Goal: Transaction & Acquisition: Purchase product/service

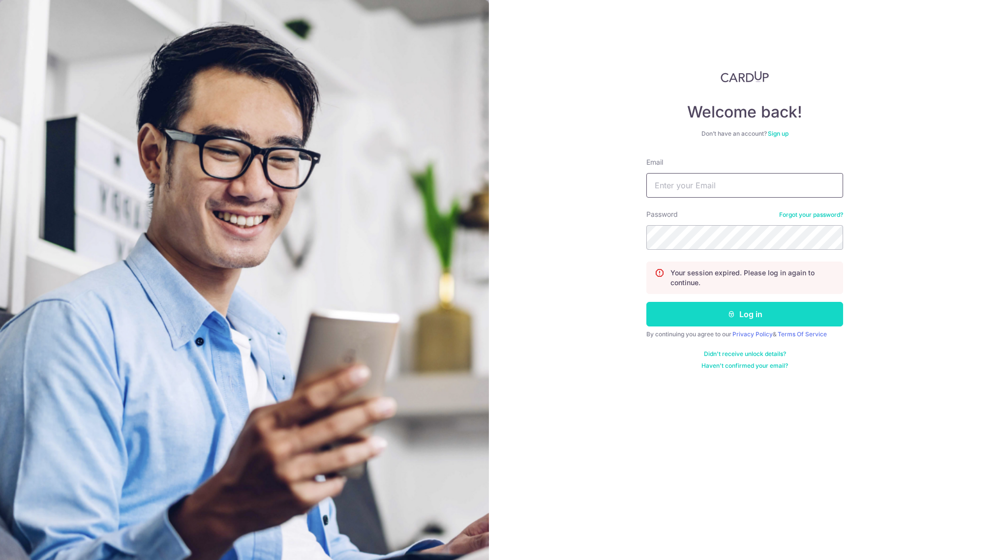
type input "[EMAIL_ADDRESS][DOMAIN_NAME]"
click at [724, 321] on button "Log in" at bounding box center [744, 314] width 197 height 25
click at [723, 319] on button "Log in" at bounding box center [744, 314] width 197 height 25
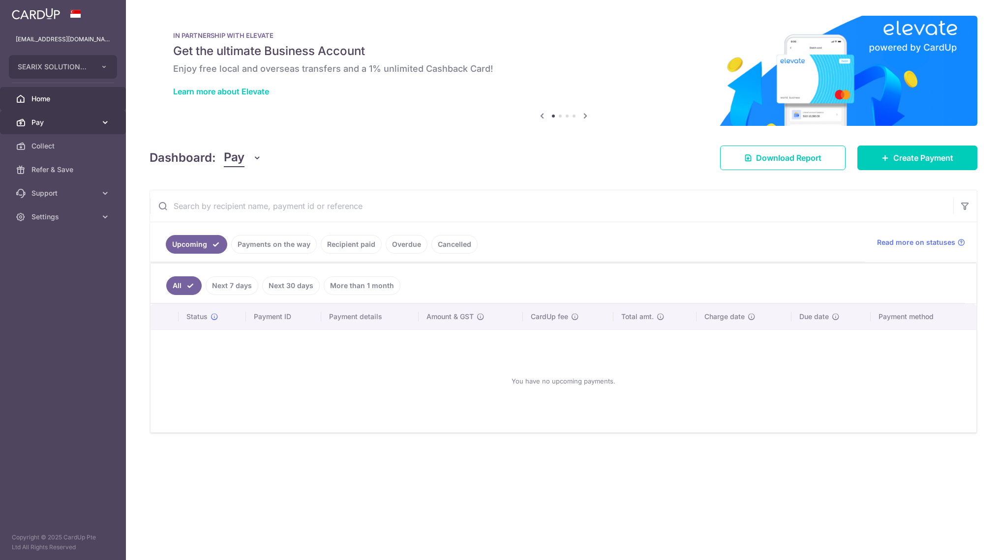
click at [48, 116] on link "Pay" at bounding box center [63, 123] width 126 height 24
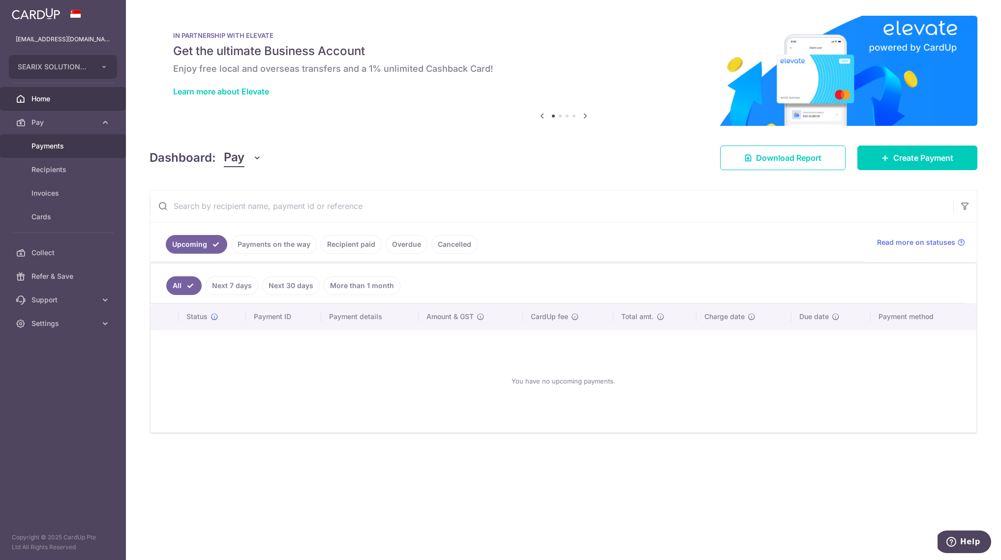
click at [49, 150] on span "Payments" at bounding box center [63, 146] width 65 height 10
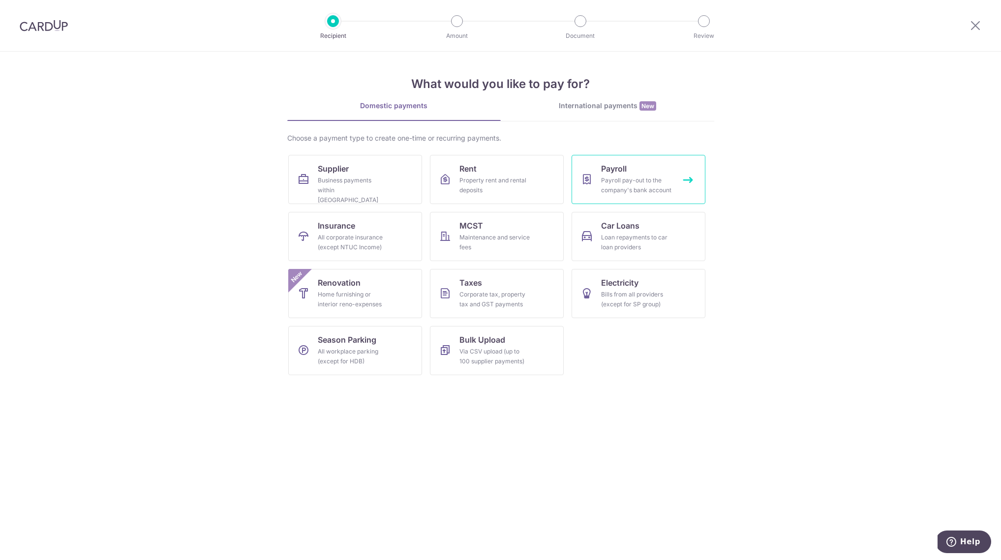
click at [633, 188] on div "Payroll pay-out to the company's bank account" at bounding box center [636, 186] width 71 height 20
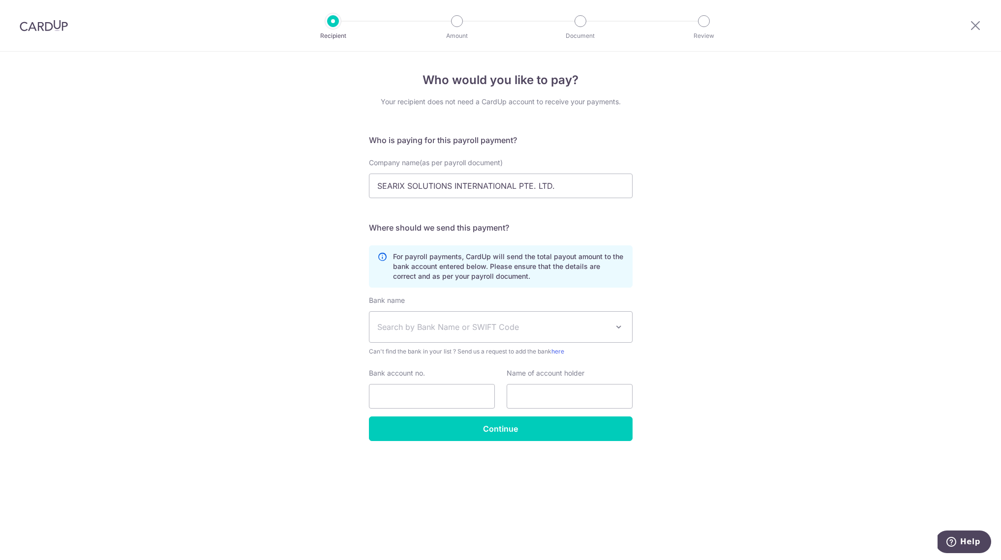
click at [394, 326] on span "Search by Bank Name or SWIFT Code" at bounding box center [492, 327] width 231 height 12
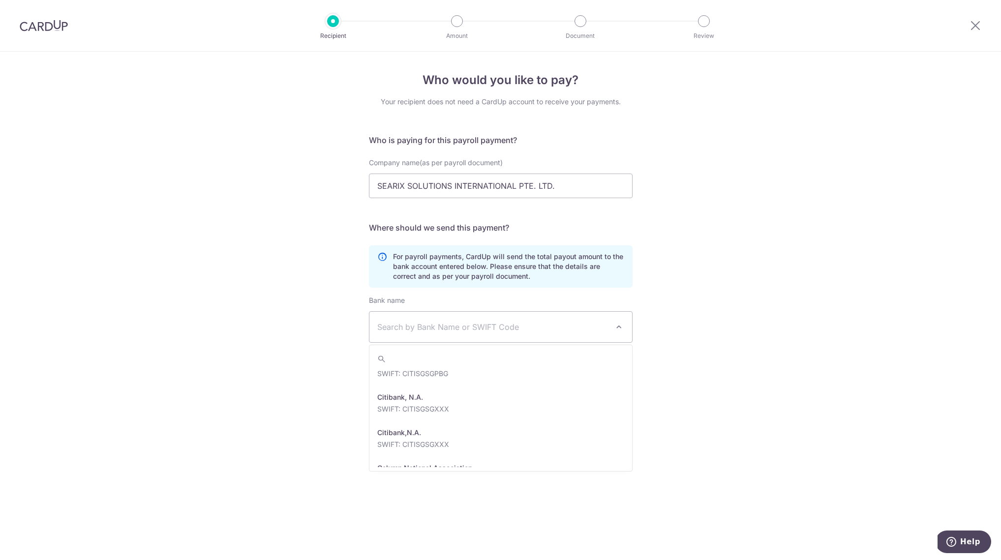
scroll to position [588, 0]
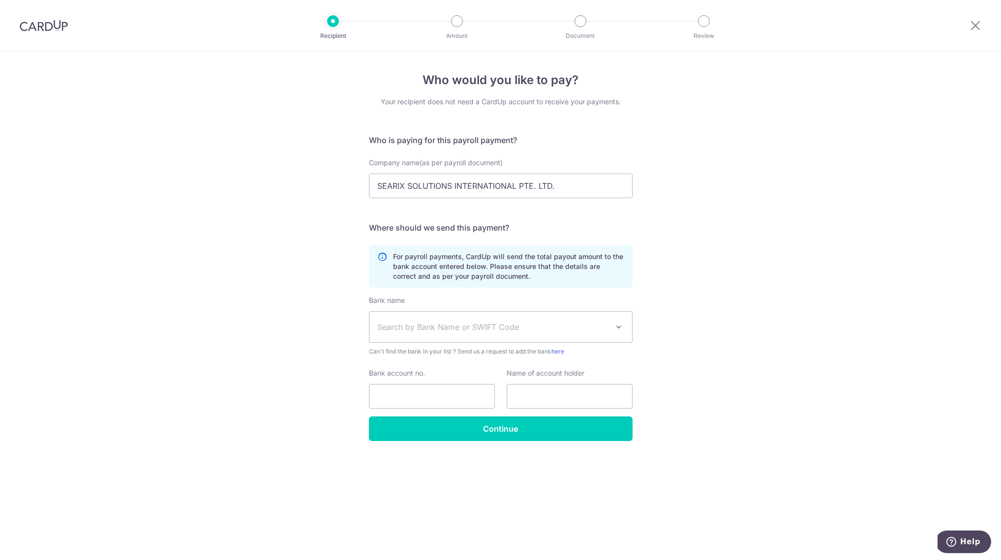
click at [263, 374] on div "Who would you like to pay? Your recipient does not need a CardUp account to rec…" at bounding box center [500, 306] width 1001 height 508
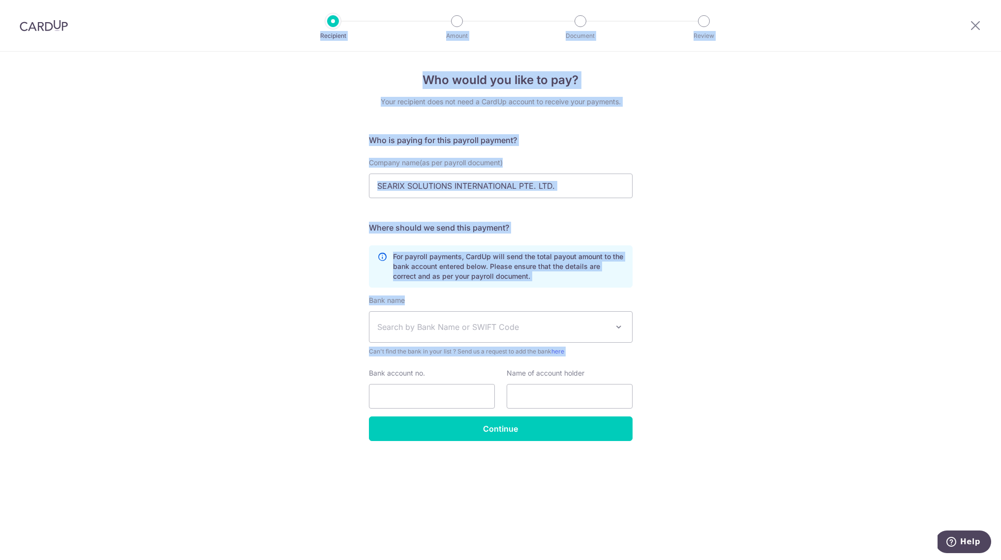
drag, startPoint x: 262, startPoint y: 372, endPoint x: 320, endPoint y: 35, distance: 341.3
click at [320, 35] on div "Recipient Amount Document Review Who would you like to pay? Your recipient does…" at bounding box center [500, 280] width 1001 height 560
click at [313, 75] on div "Who would you like to pay? Your recipient does not need a CardUp account to rec…" at bounding box center [500, 306] width 1001 height 508
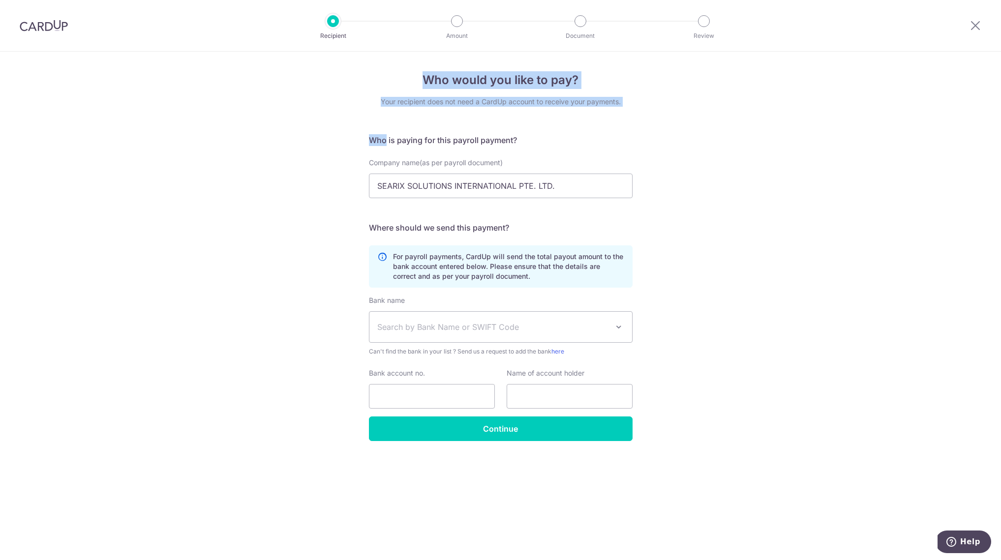
drag, startPoint x: 313, startPoint y: 76, endPoint x: 298, endPoint y: 129, distance: 55.3
click at [298, 128] on div "Who would you like to pay? Your recipient does not need a CardUp account to rec…" at bounding box center [500, 306] width 1001 height 508
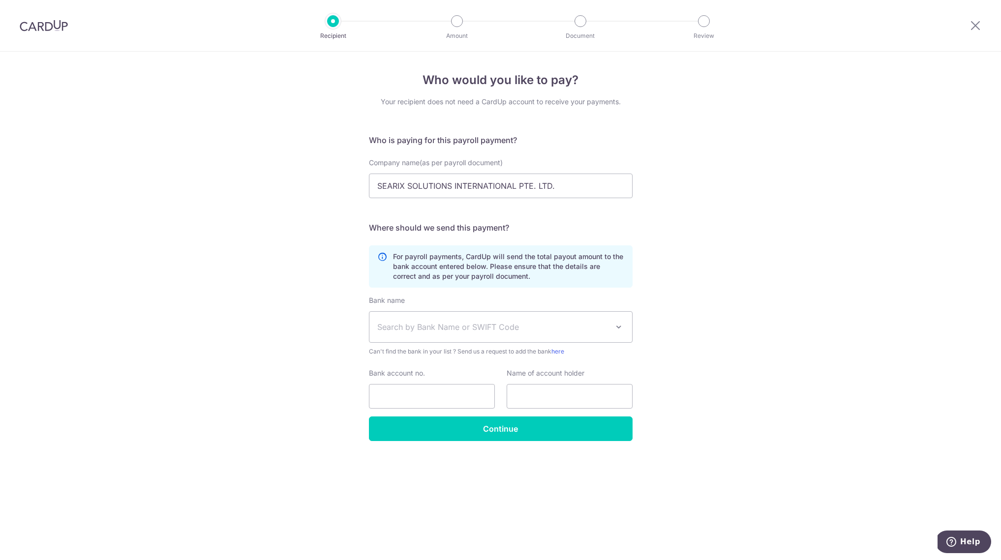
click at [278, 156] on div "Who would you like to pay? Your recipient does not need a CardUp account to rec…" at bounding box center [500, 306] width 1001 height 508
drag, startPoint x: 278, startPoint y: 162, endPoint x: 278, endPoint y: 184, distance: 22.1
click at [278, 184] on div "Who would you like to pay? Your recipient does not need a CardUp account to rec…" at bounding box center [500, 306] width 1001 height 508
click at [972, 24] on icon at bounding box center [975, 25] width 12 height 12
